Goal: Task Accomplishment & Management: Manage account settings

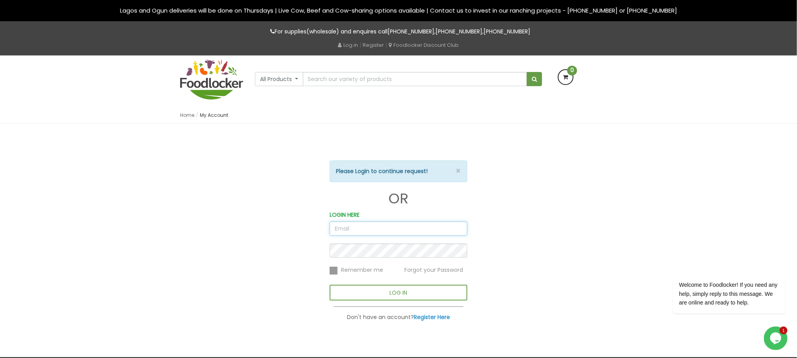
click at [346, 226] on input "email" at bounding box center [399, 229] width 138 height 14
type input "[PERSON_NAME][EMAIL_ADDRESS][DOMAIN_NAME]"
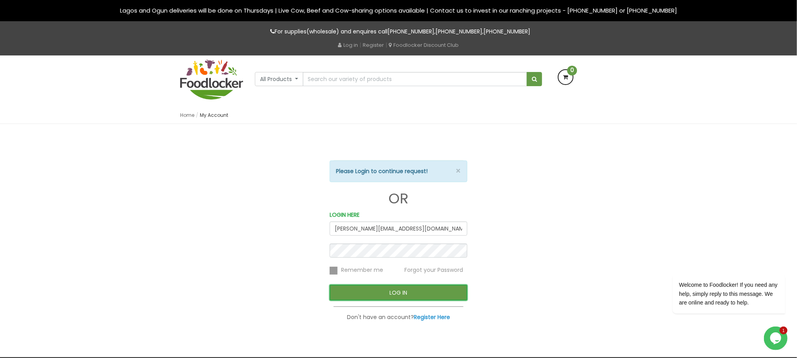
click at [361, 288] on button "LOG IN" at bounding box center [399, 293] width 138 height 16
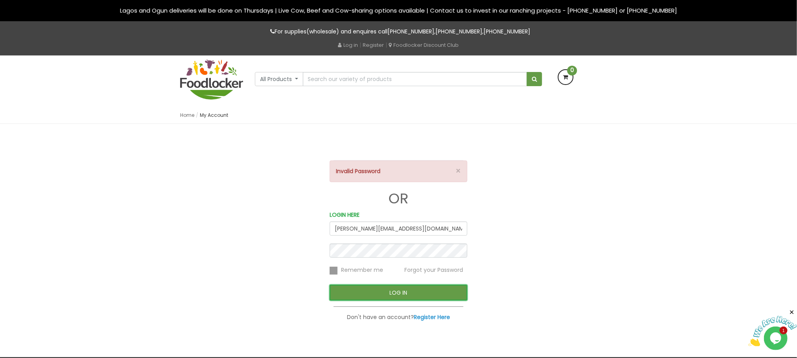
click at [365, 295] on button "LOG IN" at bounding box center [399, 293] width 138 height 16
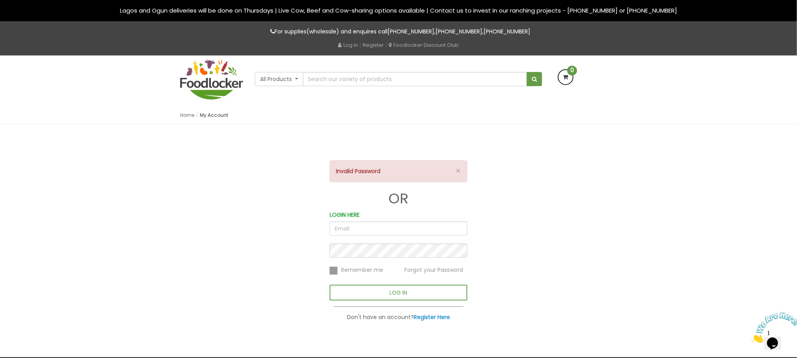
click at [391, 229] on input "email" at bounding box center [399, 229] width 138 height 14
type input "[PERSON_NAME][EMAIL_ADDRESS][DOMAIN_NAME]"
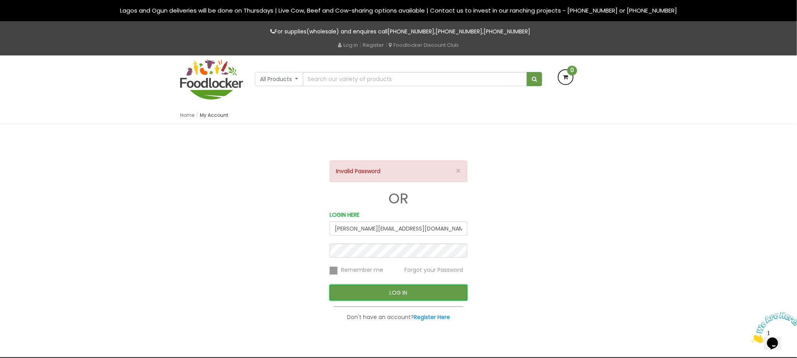
click at [371, 294] on button "LOG IN" at bounding box center [399, 293] width 138 height 16
